Goal: Transaction & Acquisition: Subscribe to service/newsletter

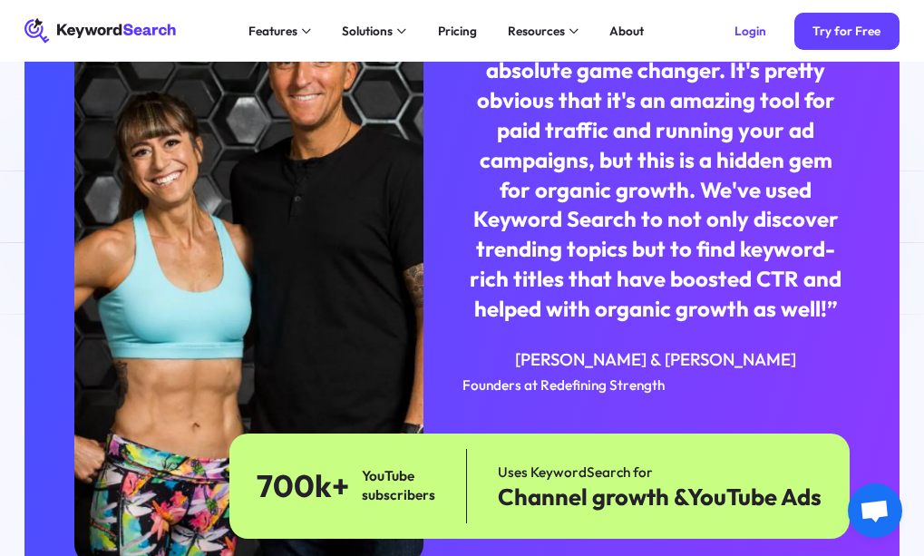
scroll to position [3700, 0]
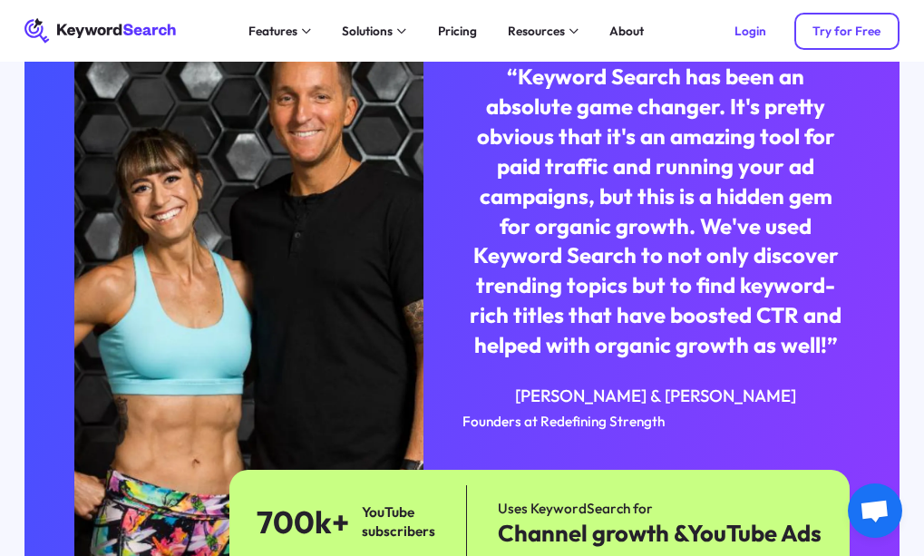
click at [878, 25] on div "Try for Free" at bounding box center [846, 31] width 68 height 15
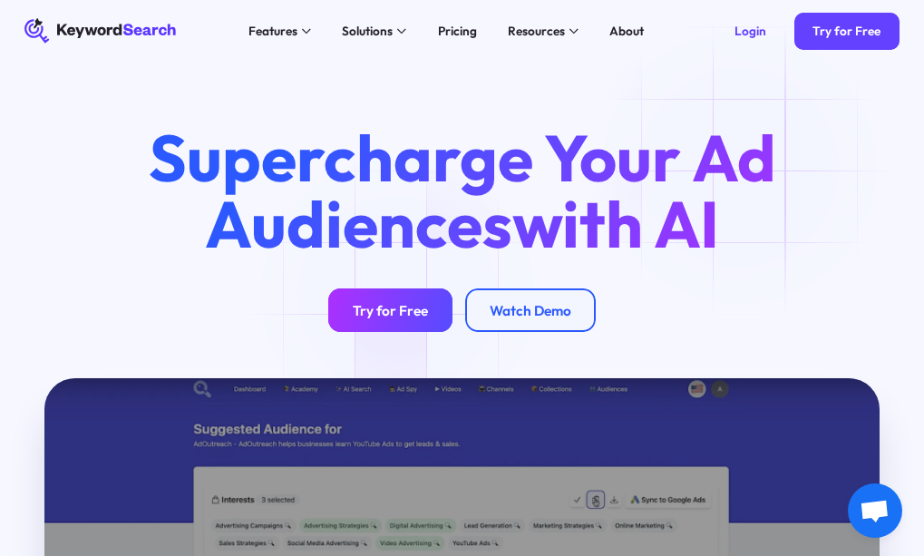
click at [404, 296] on link "Try for Free" at bounding box center [390, 310] width 125 height 44
